Goal: Information Seeking & Learning: Learn about a topic

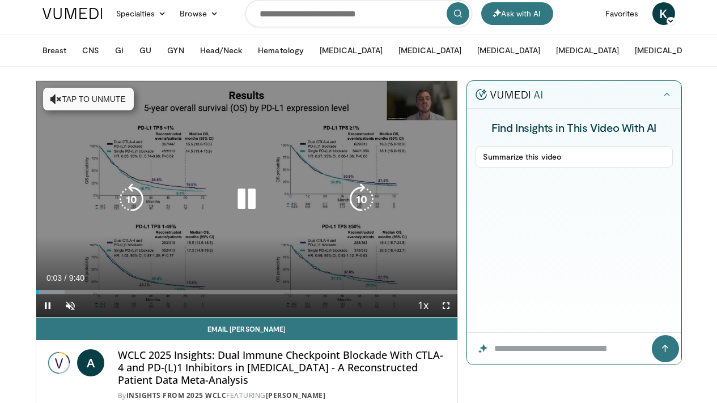
scroll to position [7, 0]
click at [233, 210] on icon "Video Player" at bounding box center [247, 200] width 32 height 32
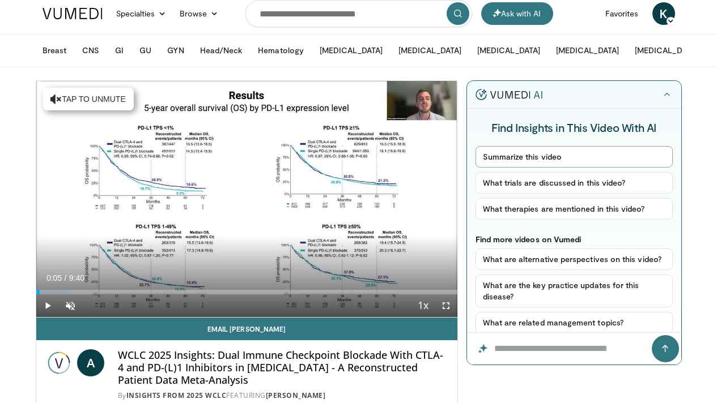
click at [516, 161] on button "Summarize this video" at bounding box center [573, 157] width 197 height 22
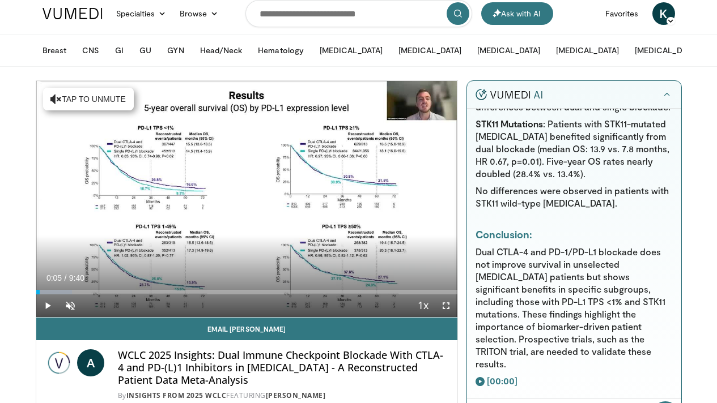
scroll to position [590, 0]
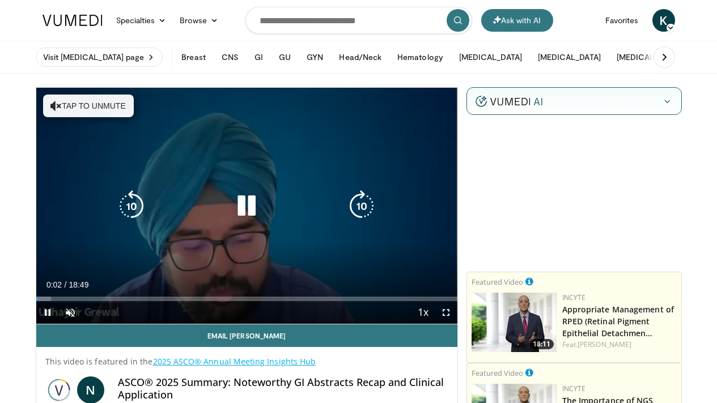
click at [87, 105] on button "Tap to unmute" at bounding box center [88, 106] width 91 height 23
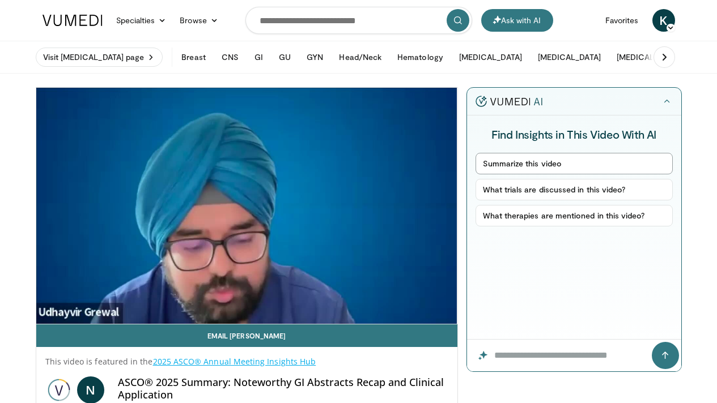
click at [524, 164] on button "Summarize this video" at bounding box center [573, 164] width 197 height 22
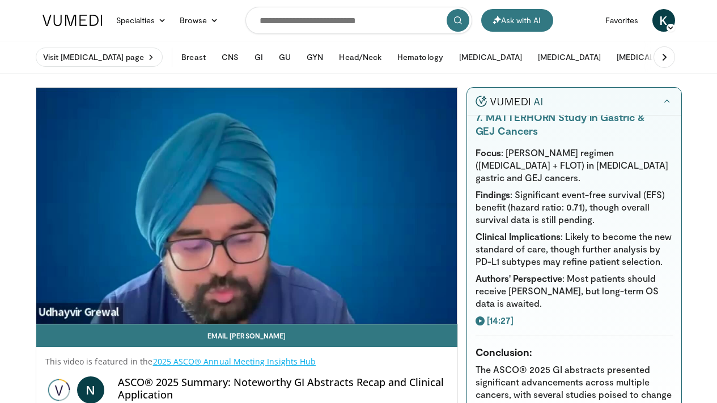
scroll to position [1593, 0]
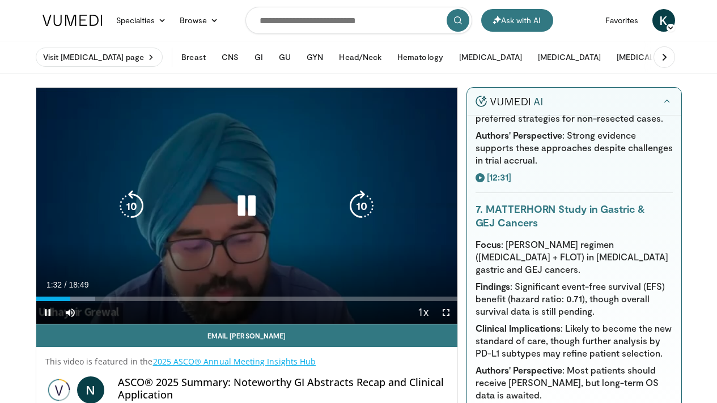
click at [234, 221] on icon "Video Player" at bounding box center [247, 206] width 32 height 32
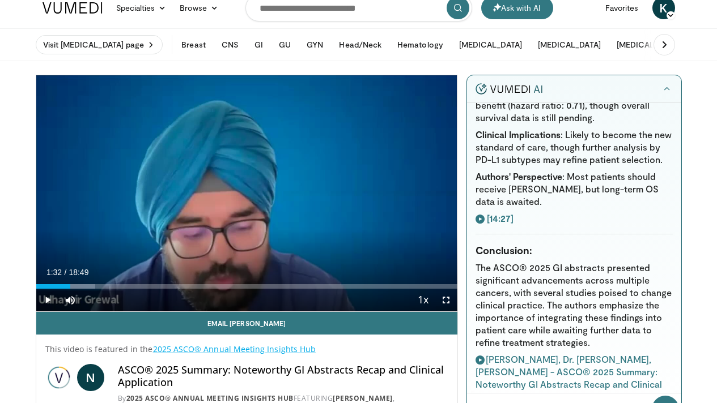
scroll to position [1835, 0]
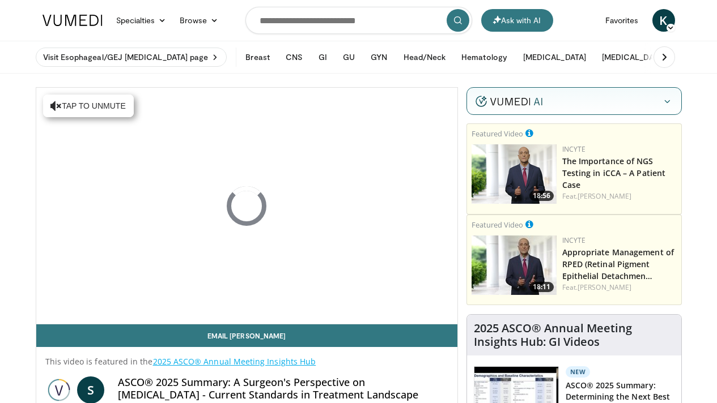
click at [542, 100] on img at bounding box center [508, 101] width 67 height 11
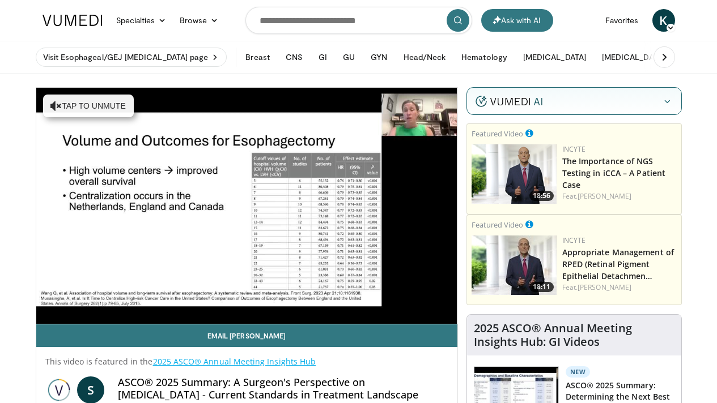
click at [542, 103] on img at bounding box center [508, 101] width 67 height 11
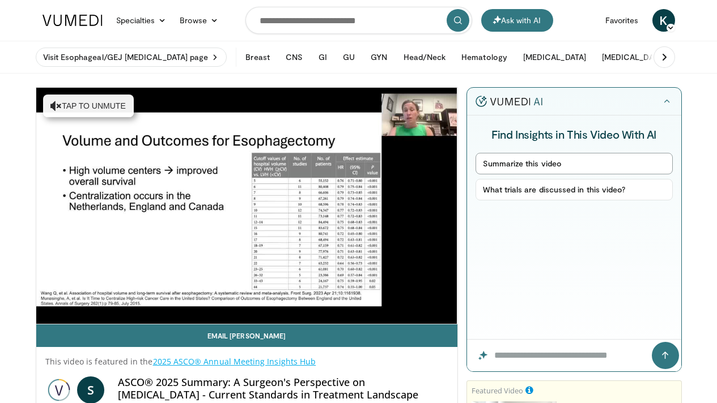
click at [582, 165] on button "Summarize this video" at bounding box center [573, 164] width 197 height 22
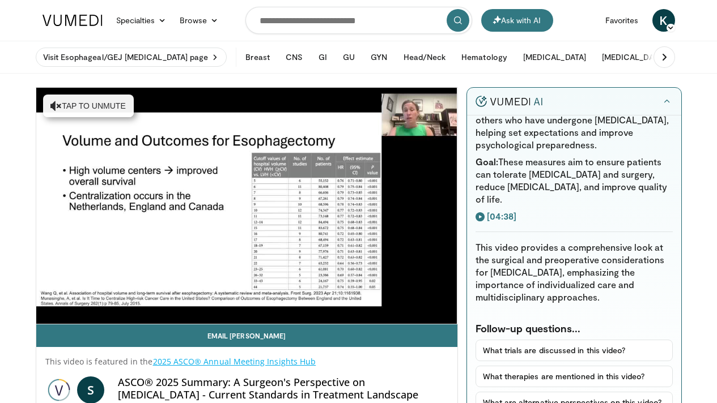
scroll to position [832, 0]
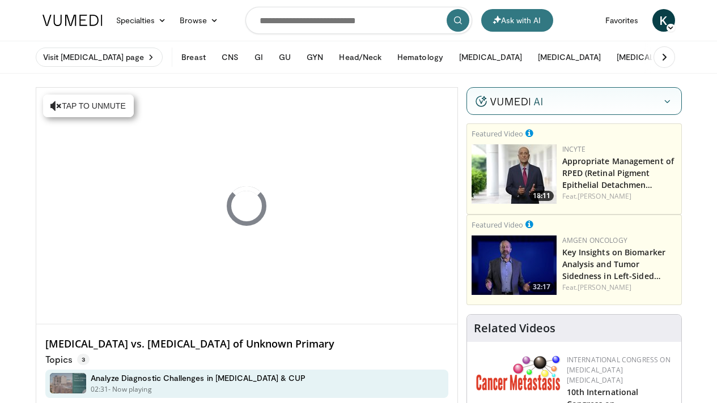
click at [542, 105] on img at bounding box center [508, 101] width 67 height 11
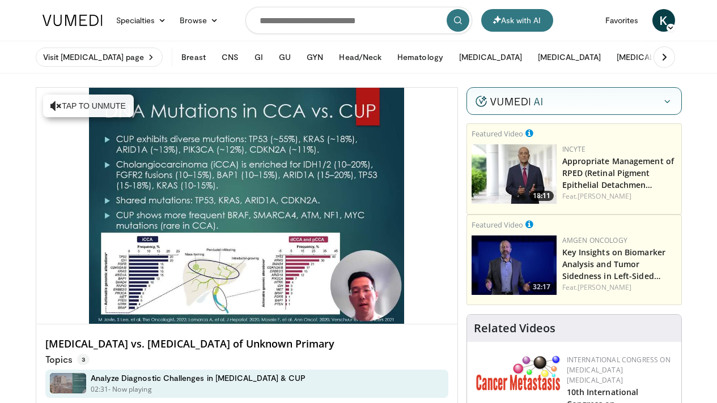
click at [671, 101] on icon "button" at bounding box center [666, 101] width 9 height 9
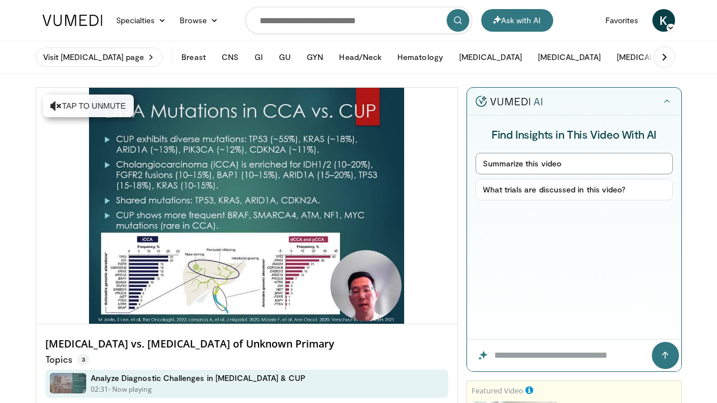
click at [560, 165] on button "Summarize this video" at bounding box center [573, 164] width 197 height 22
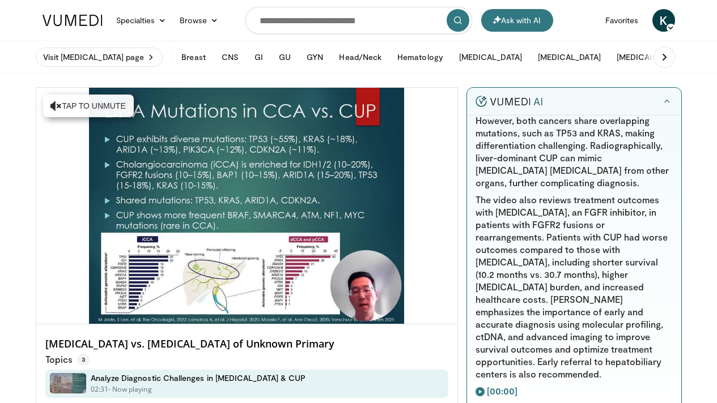
scroll to position [406, 0]
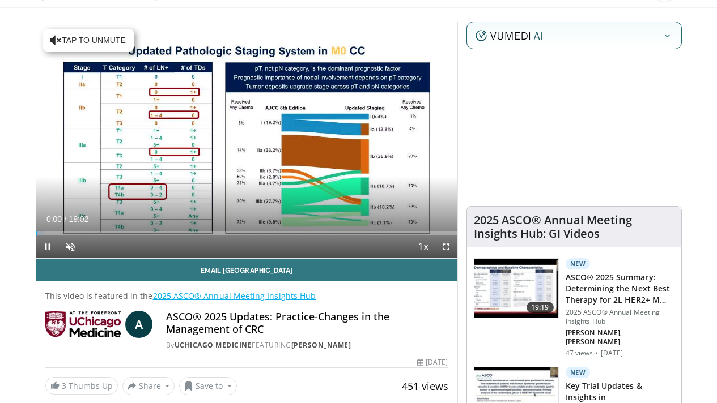
click at [609, 32] on div "Hide" at bounding box center [574, 36] width 214 height 28
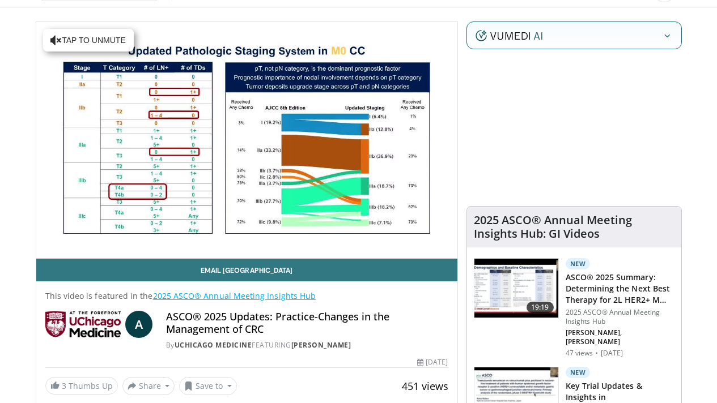
click at [616, 37] on div "Hide" at bounding box center [574, 36] width 214 height 28
click at [672, 33] on button "button" at bounding box center [666, 35] width 11 height 11
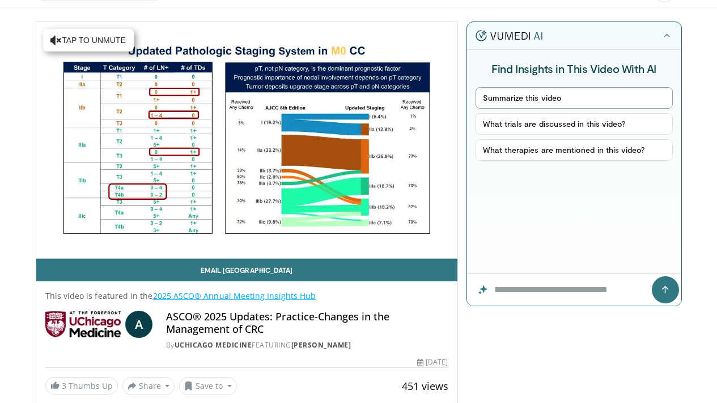
click at [571, 100] on button "Summarize this video" at bounding box center [573, 98] width 197 height 22
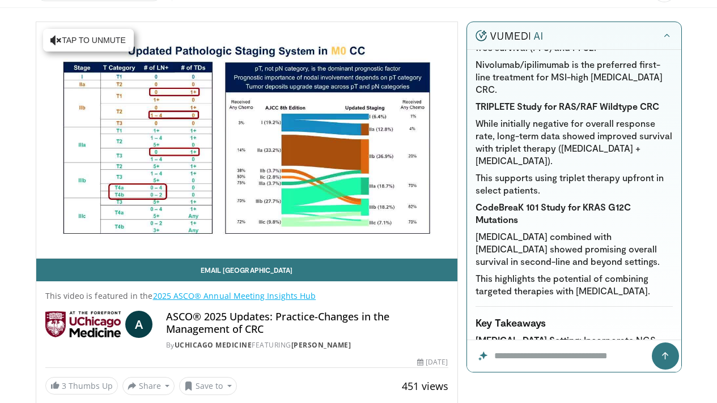
scroll to position [1060, 0]
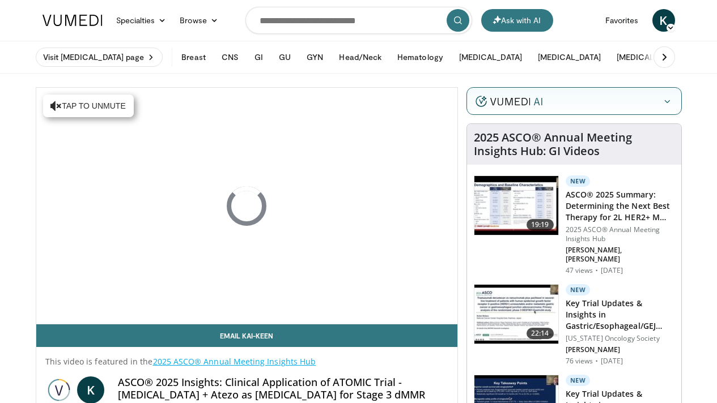
click at [542, 101] on img at bounding box center [508, 101] width 67 height 11
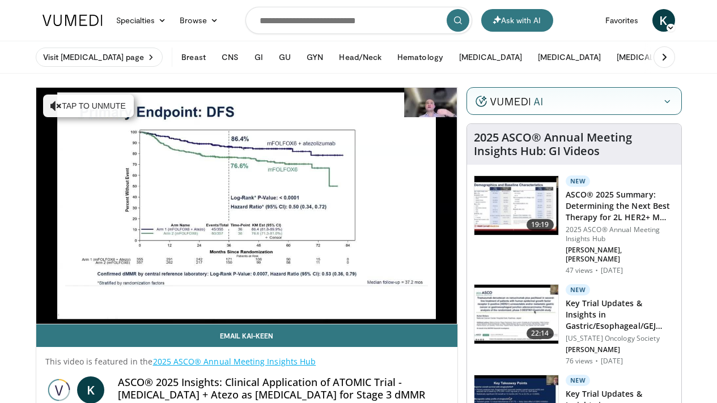
click at [542, 101] on img at bounding box center [508, 101] width 67 height 11
click at [672, 103] on button "button" at bounding box center [666, 101] width 11 height 11
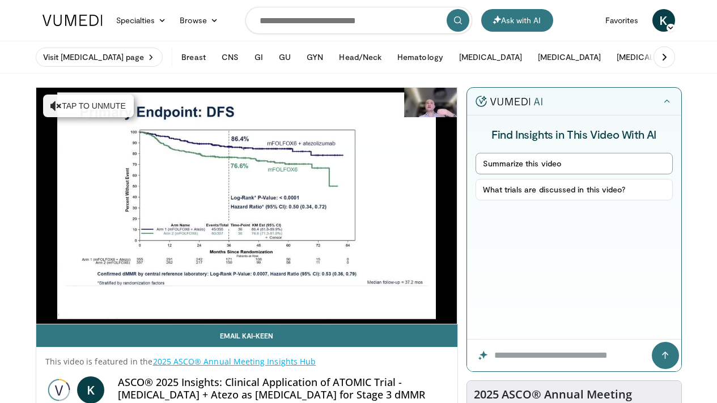
click at [558, 166] on button "Summarize this video" at bounding box center [573, 164] width 197 height 22
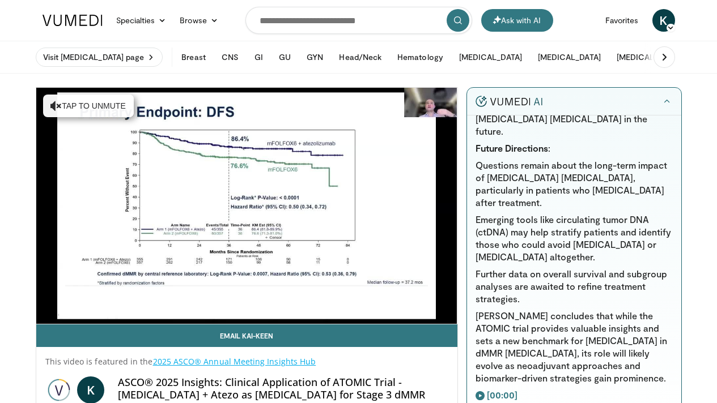
scroll to position [898, 0]
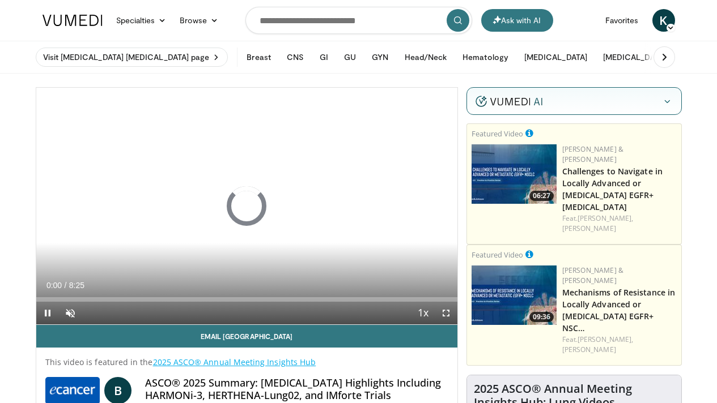
click at [560, 107] on div "Hide" at bounding box center [574, 102] width 214 height 28
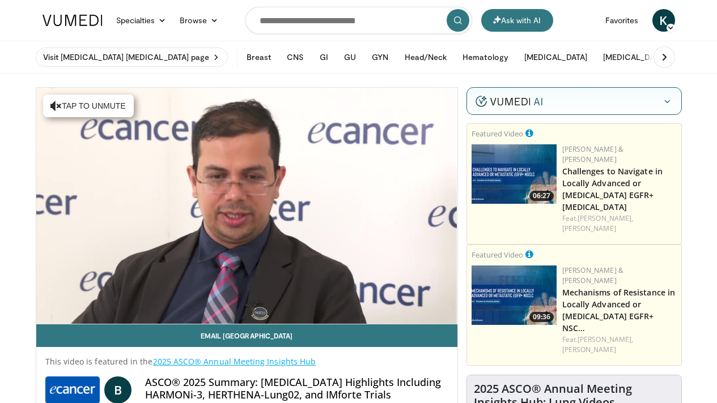
click at [671, 101] on icon "button" at bounding box center [666, 101] width 9 height 9
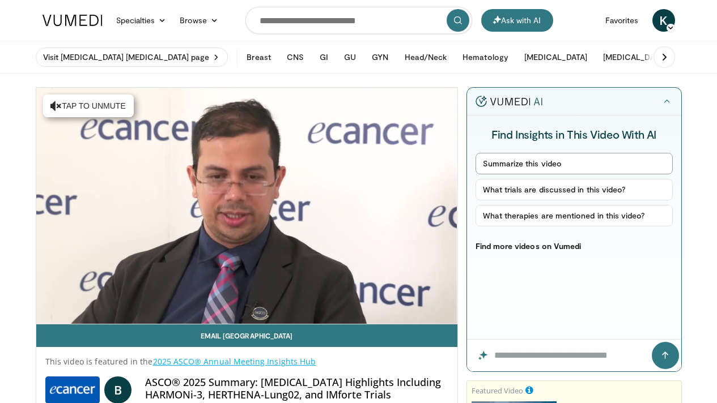
click at [574, 169] on button "Summarize this video" at bounding box center [573, 164] width 197 height 22
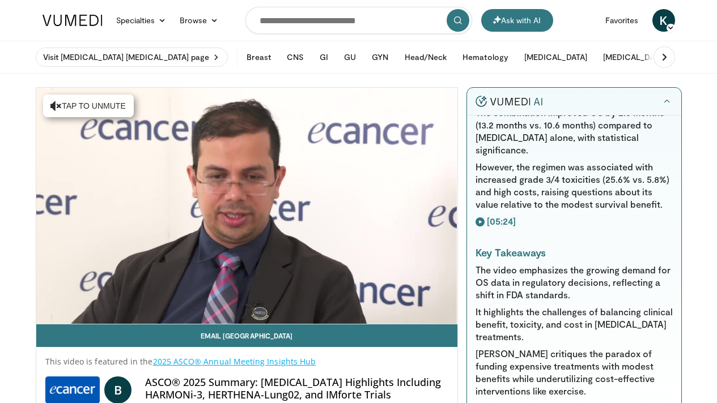
scroll to position [742, 0]
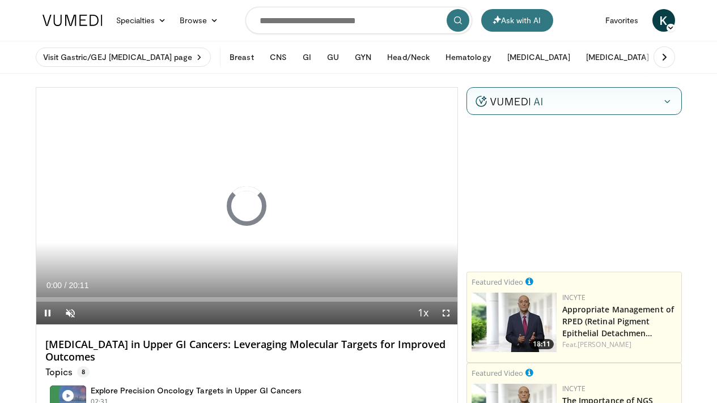
click at [603, 97] on div "Hide" at bounding box center [574, 102] width 214 height 28
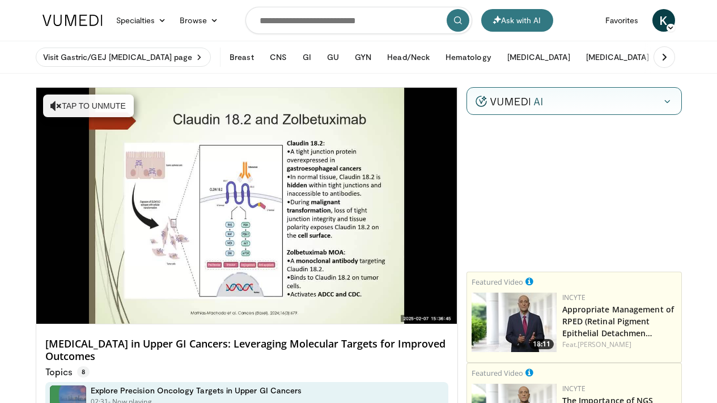
click at [602, 100] on div "Hide" at bounding box center [574, 102] width 214 height 28
click at [671, 100] on icon "button" at bounding box center [666, 101] width 9 height 9
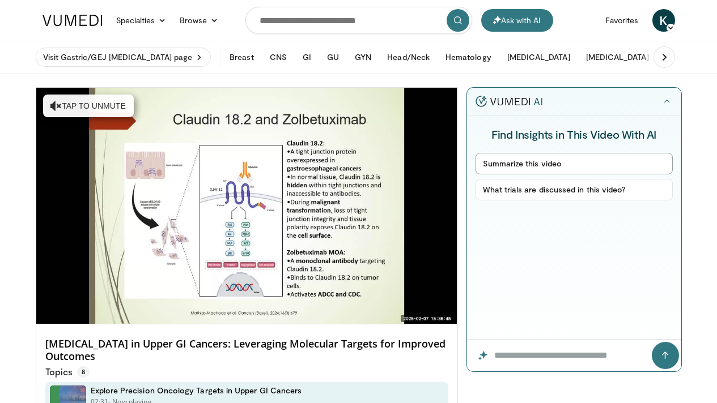
click at [573, 162] on button "Summarize this video" at bounding box center [573, 164] width 197 height 22
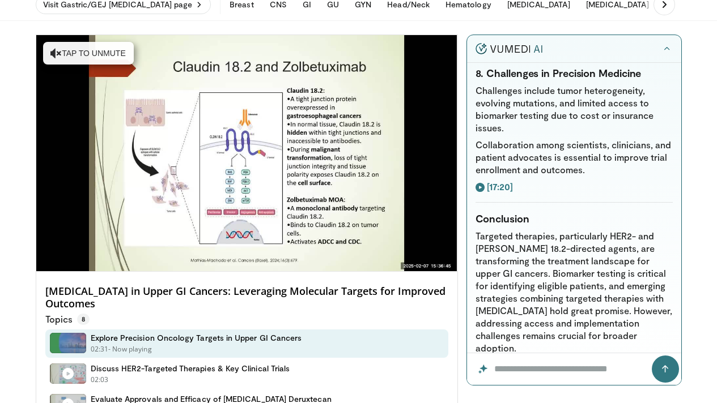
scroll to position [1208, 0]
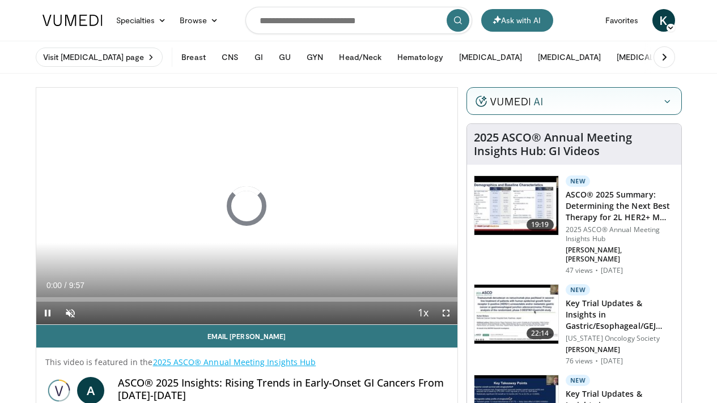
click at [620, 105] on div "Hide" at bounding box center [574, 102] width 214 height 28
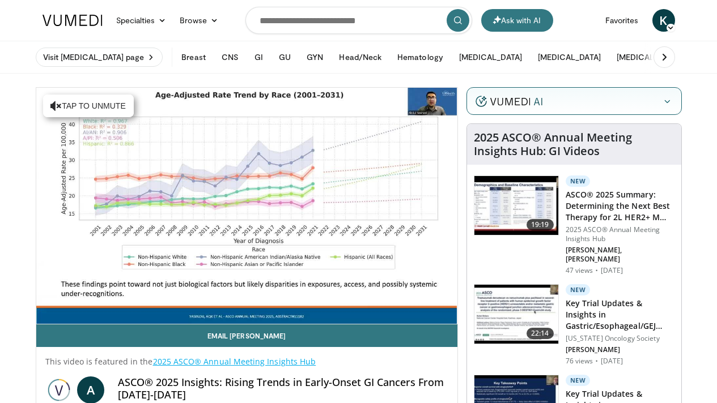
click at [671, 105] on icon "button" at bounding box center [666, 101] width 9 height 9
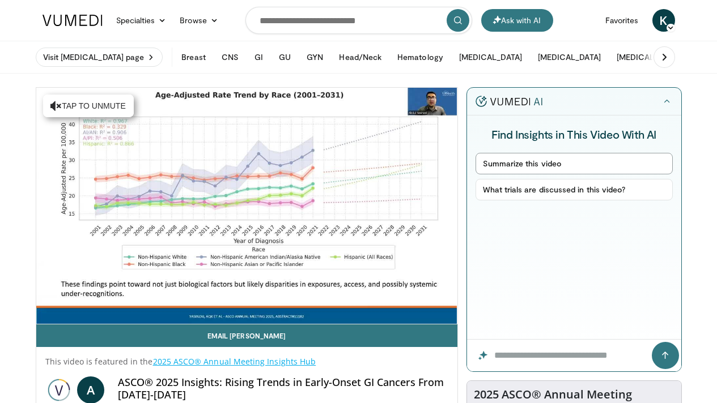
click at [582, 160] on button "Summarize this video" at bounding box center [573, 164] width 197 height 22
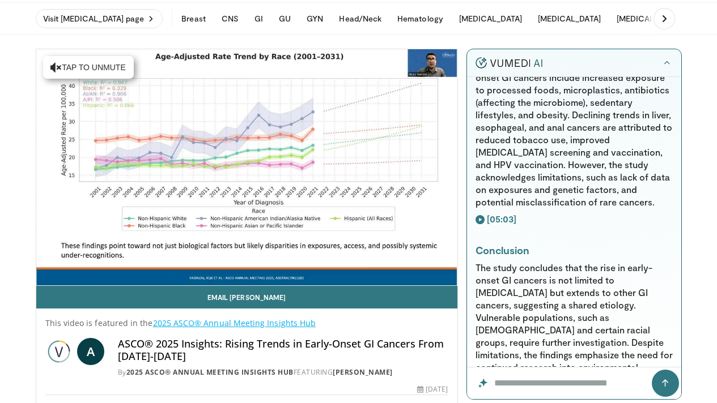
scroll to position [673, 0]
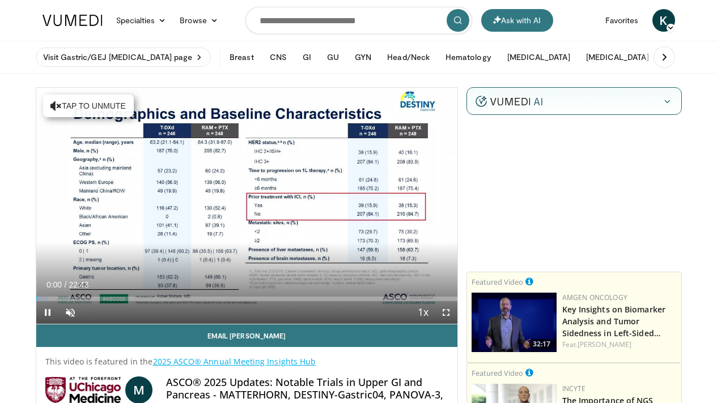
click at [671, 102] on icon "button" at bounding box center [666, 101] width 9 height 9
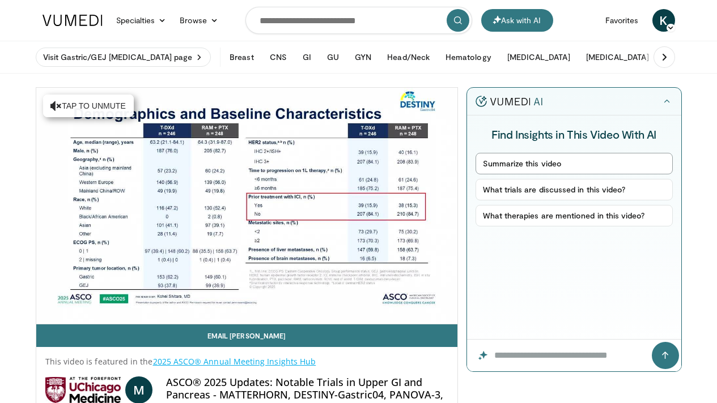
click at [569, 164] on button "Summarize this video" at bounding box center [573, 164] width 197 height 22
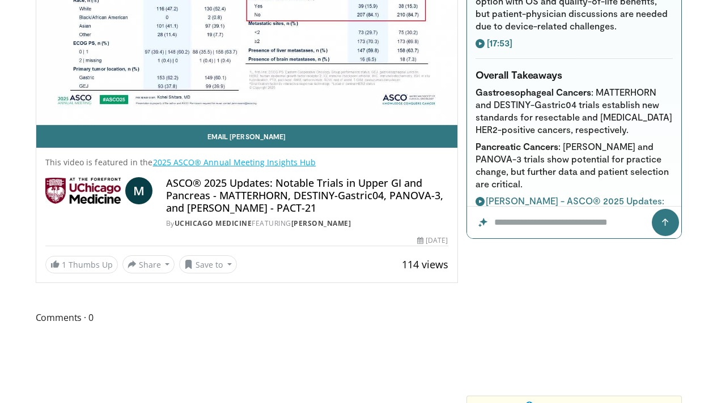
scroll to position [1325, 0]
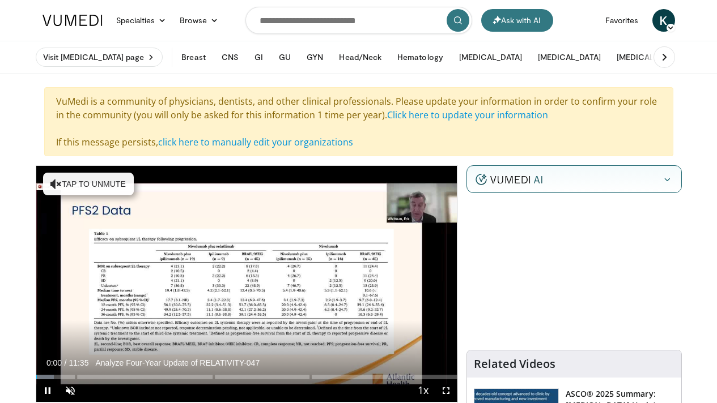
click at [572, 183] on div "Hide" at bounding box center [574, 180] width 214 height 28
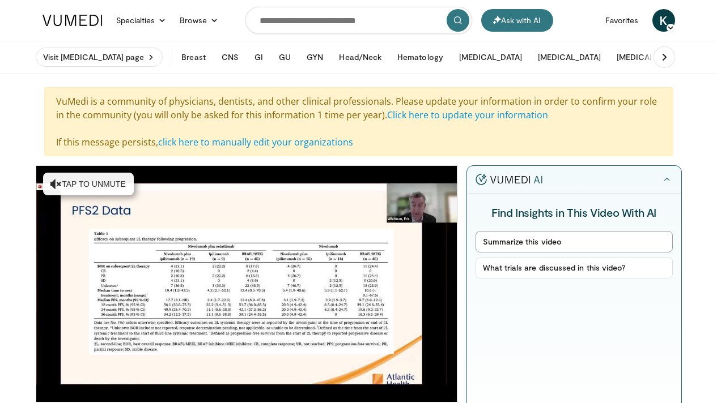
click at [558, 238] on button "Summarize this video" at bounding box center [573, 242] width 197 height 22
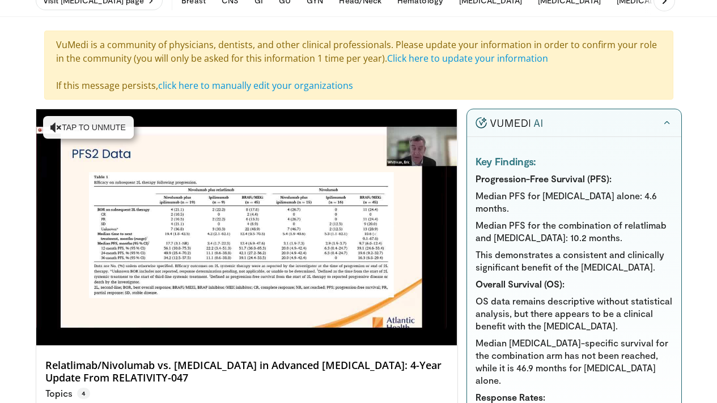
scroll to position [252, 0]
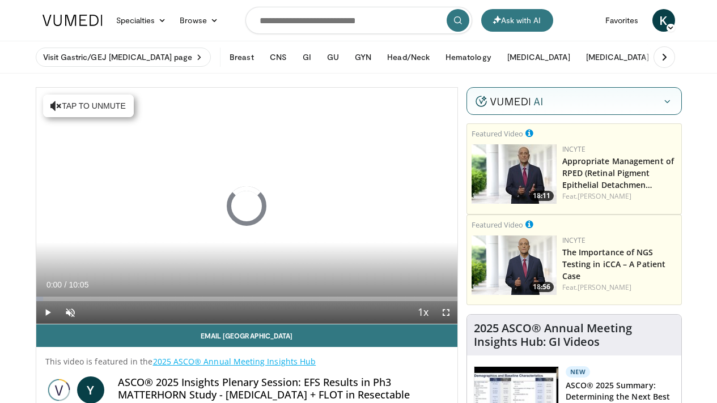
click at [592, 103] on div "Hide" at bounding box center [574, 102] width 214 height 28
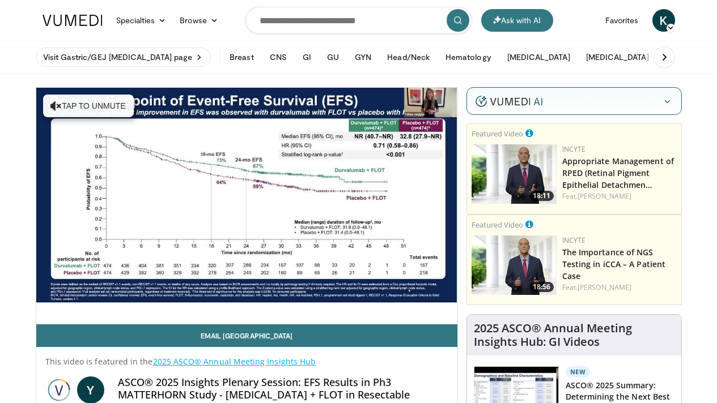
click at [592, 104] on div "Hide" at bounding box center [574, 102] width 214 height 28
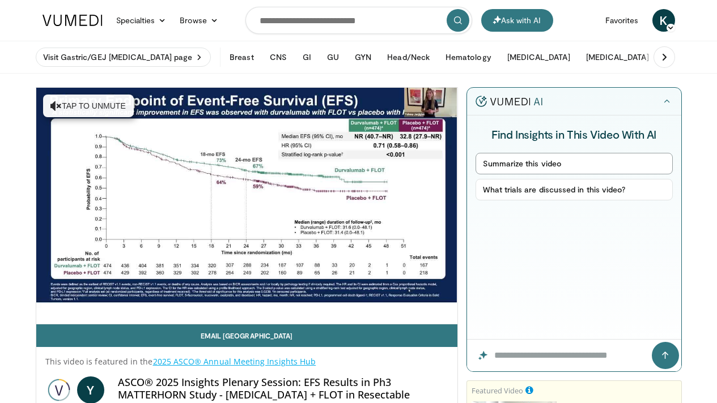
click at [607, 167] on button "Summarize this video" at bounding box center [573, 164] width 197 height 22
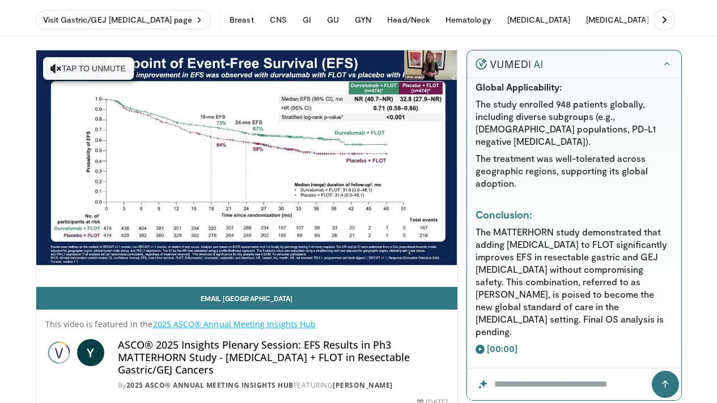
scroll to position [705, 0]
